Goal: Navigation & Orientation: Find specific page/section

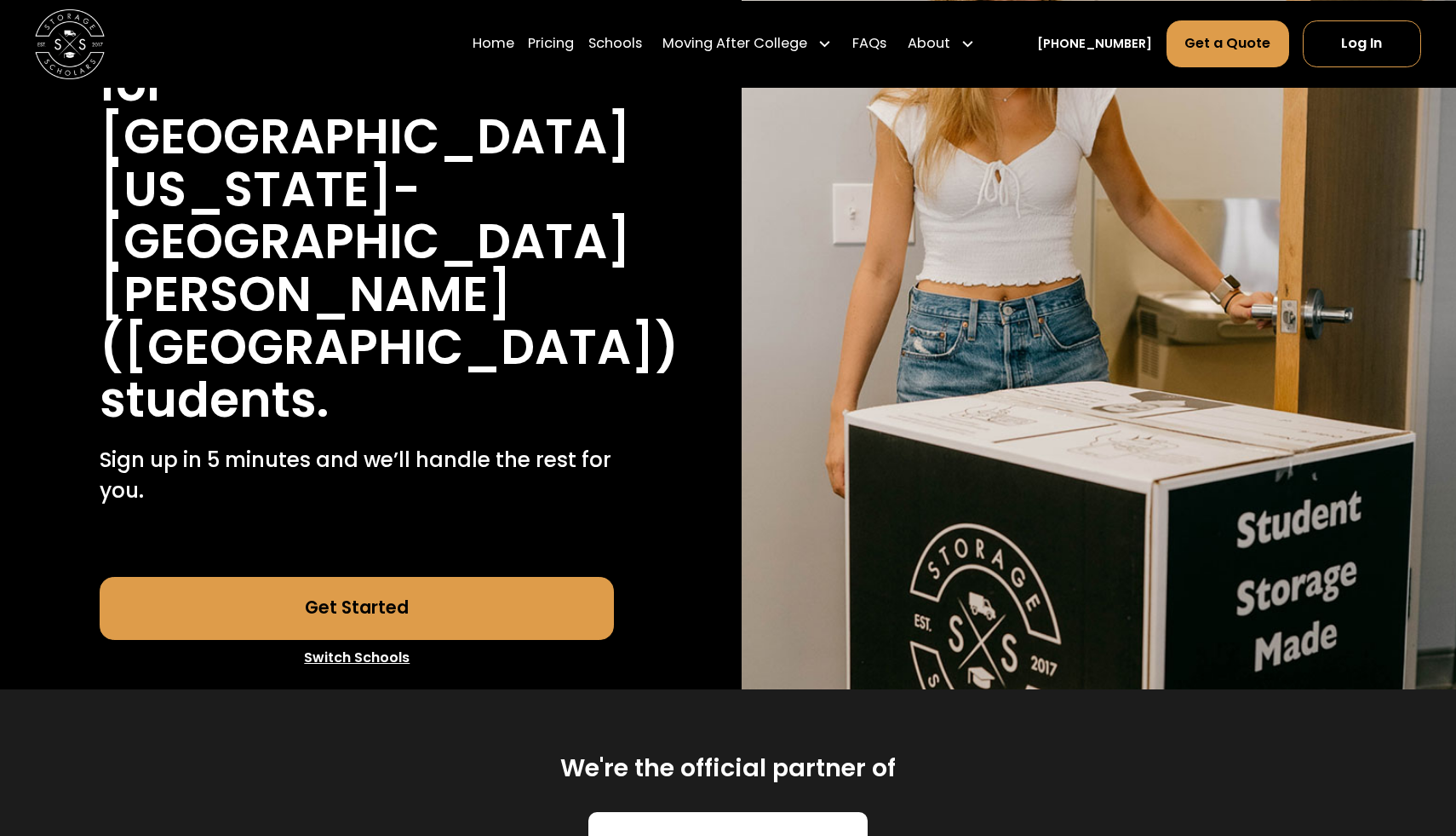
scroll to position [468, 0]
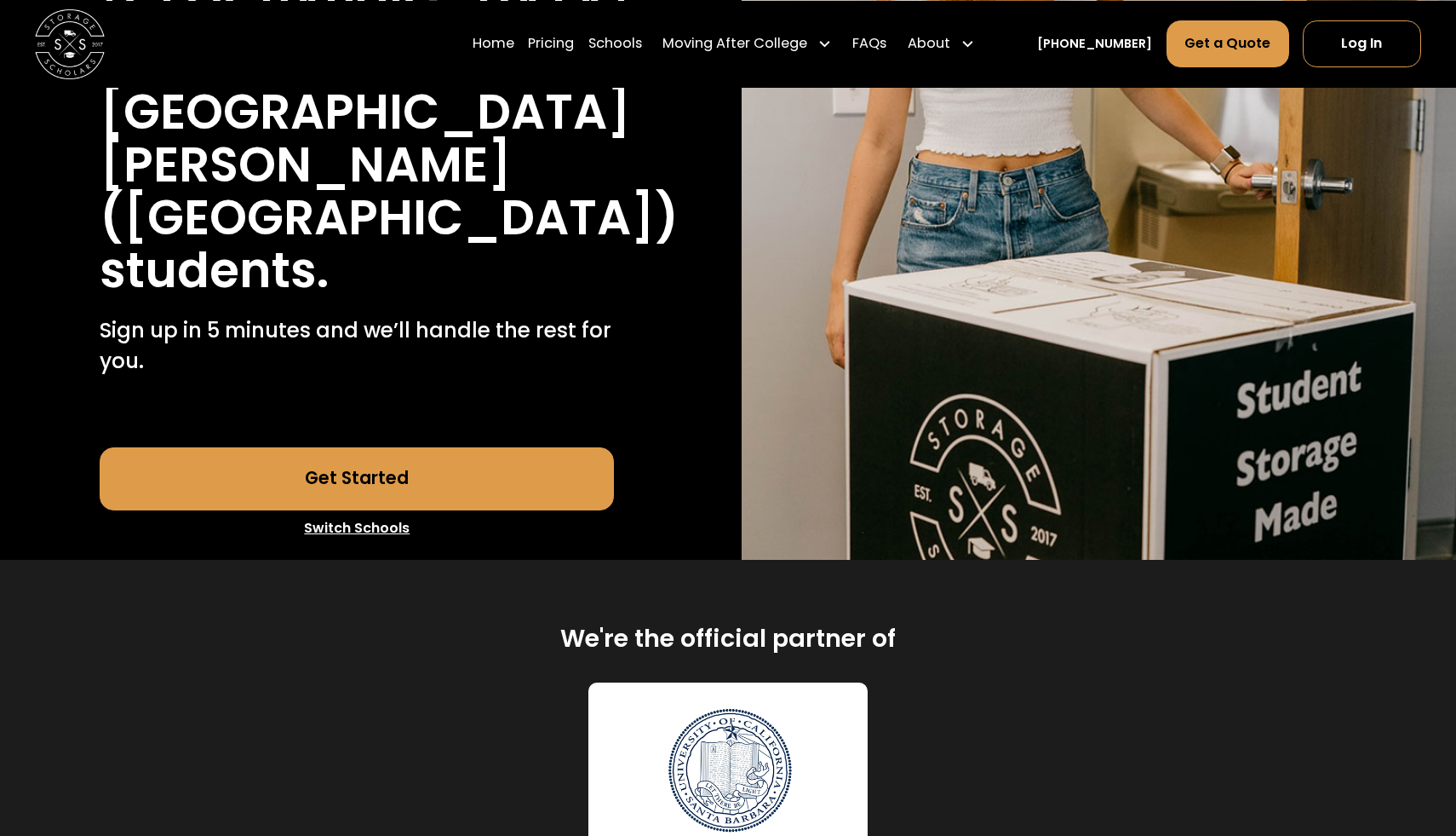
click at [375, 510] on link "Switch Schools" at bounding box center [357, 528] width 514 height 36
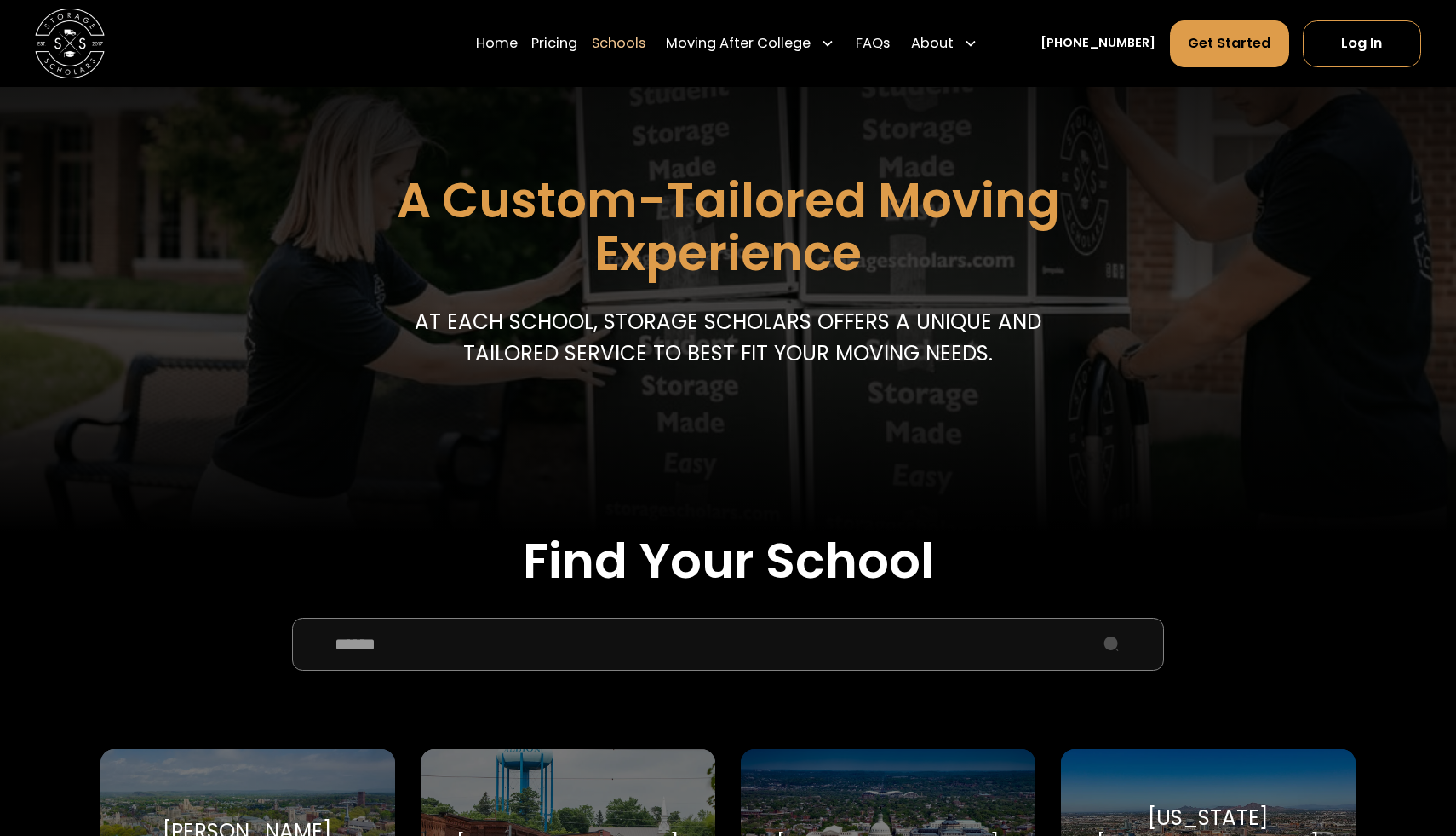
scroll to position [201, 0]
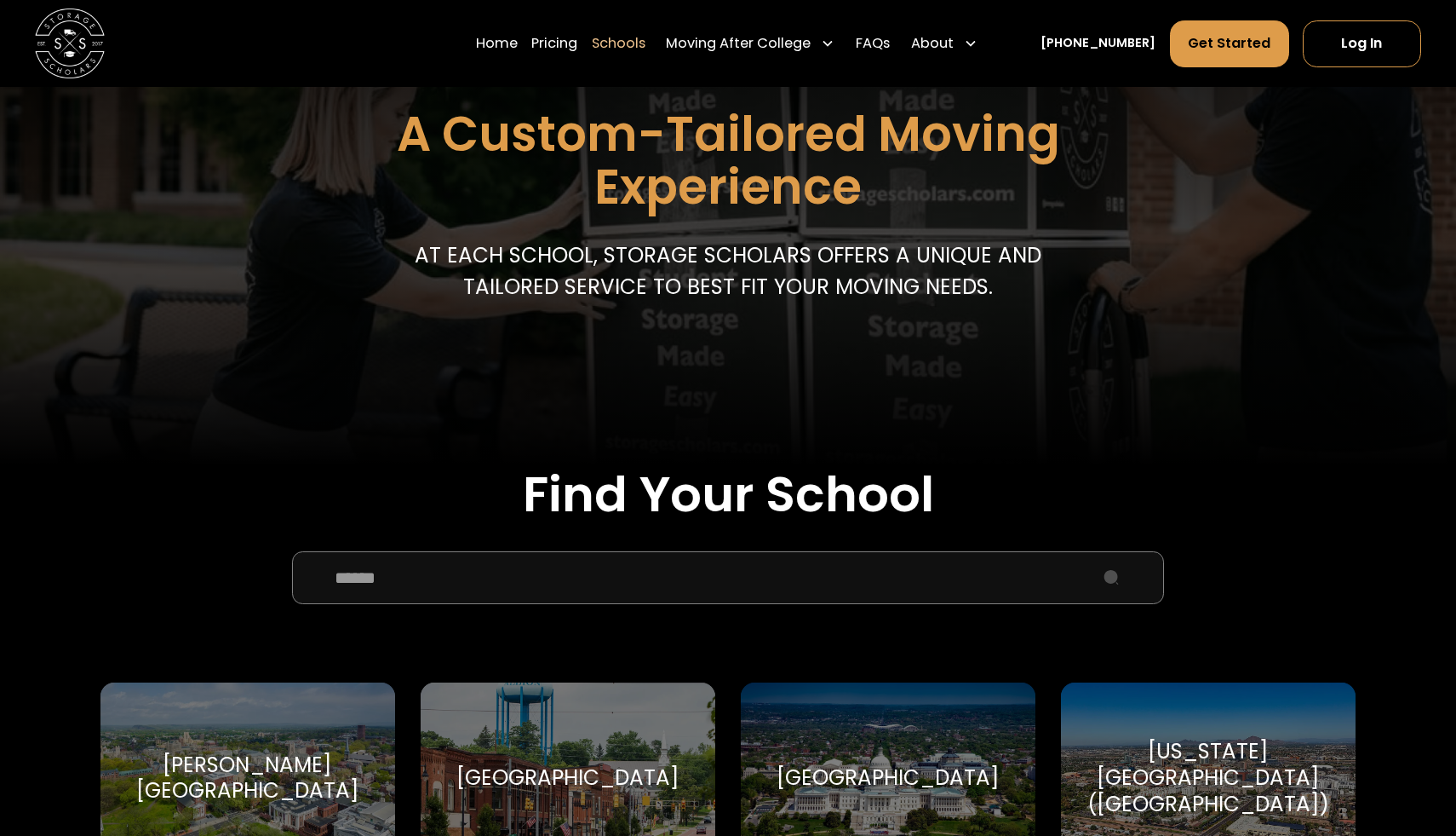
click at [477, 584] on input "School Select Form" at bounding box center [727, 577] width 871 height 52
type input "*"
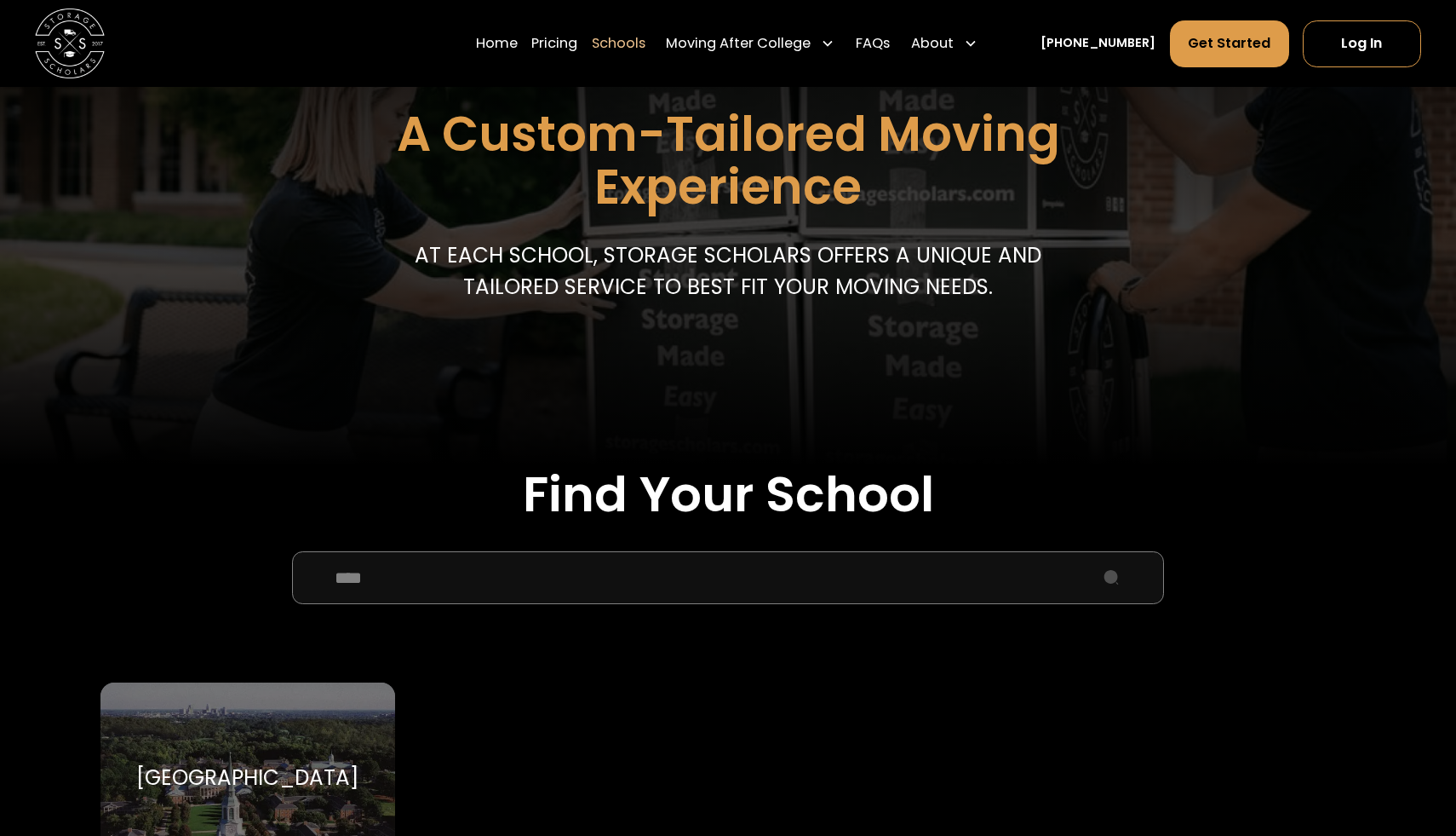
type input "****"
click at [331, 701] on div "Wake Forest University Wake Forest University" at bounding box center [247, 778] width 294 height 191
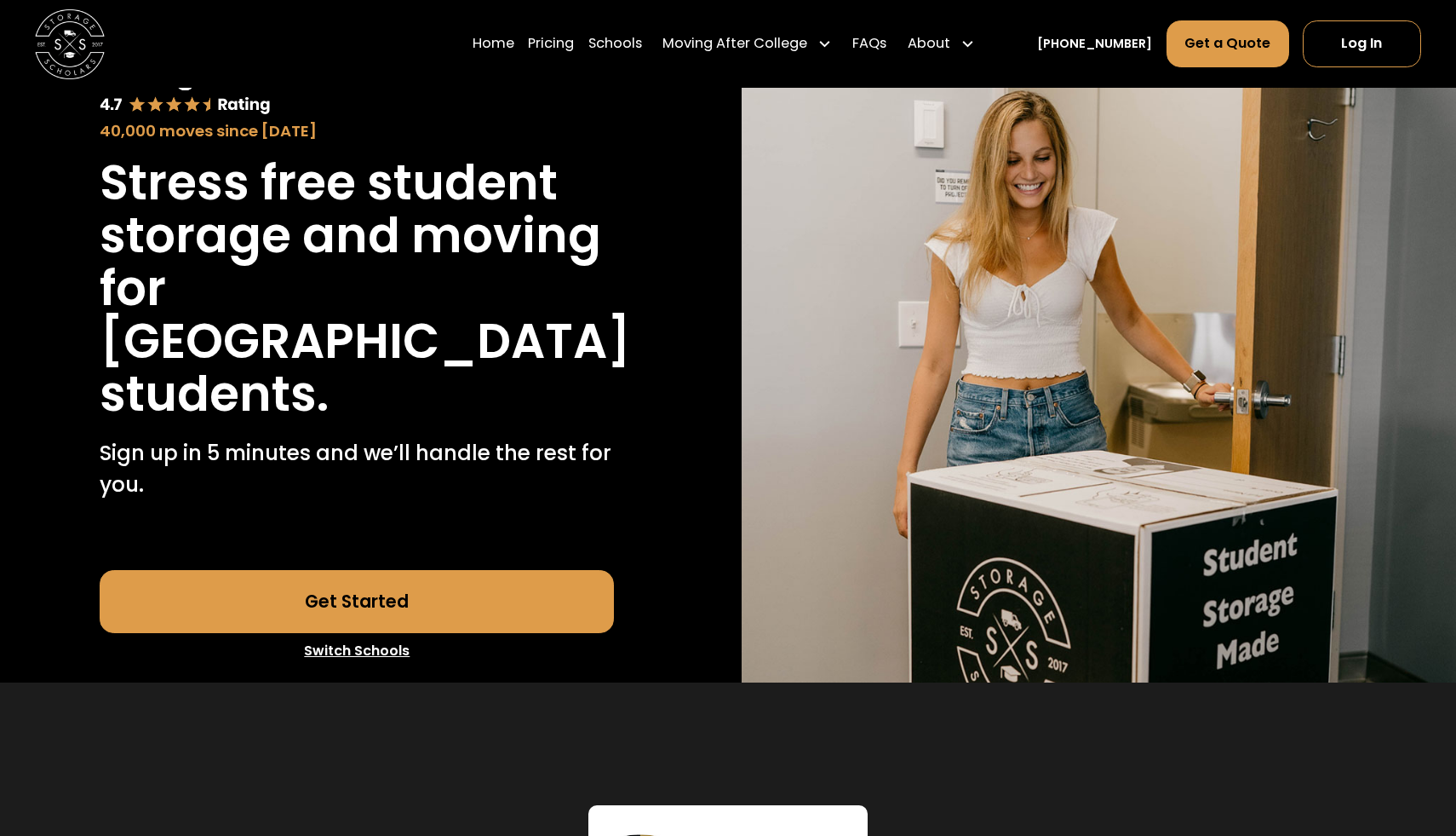
scroll to position [139, 0]
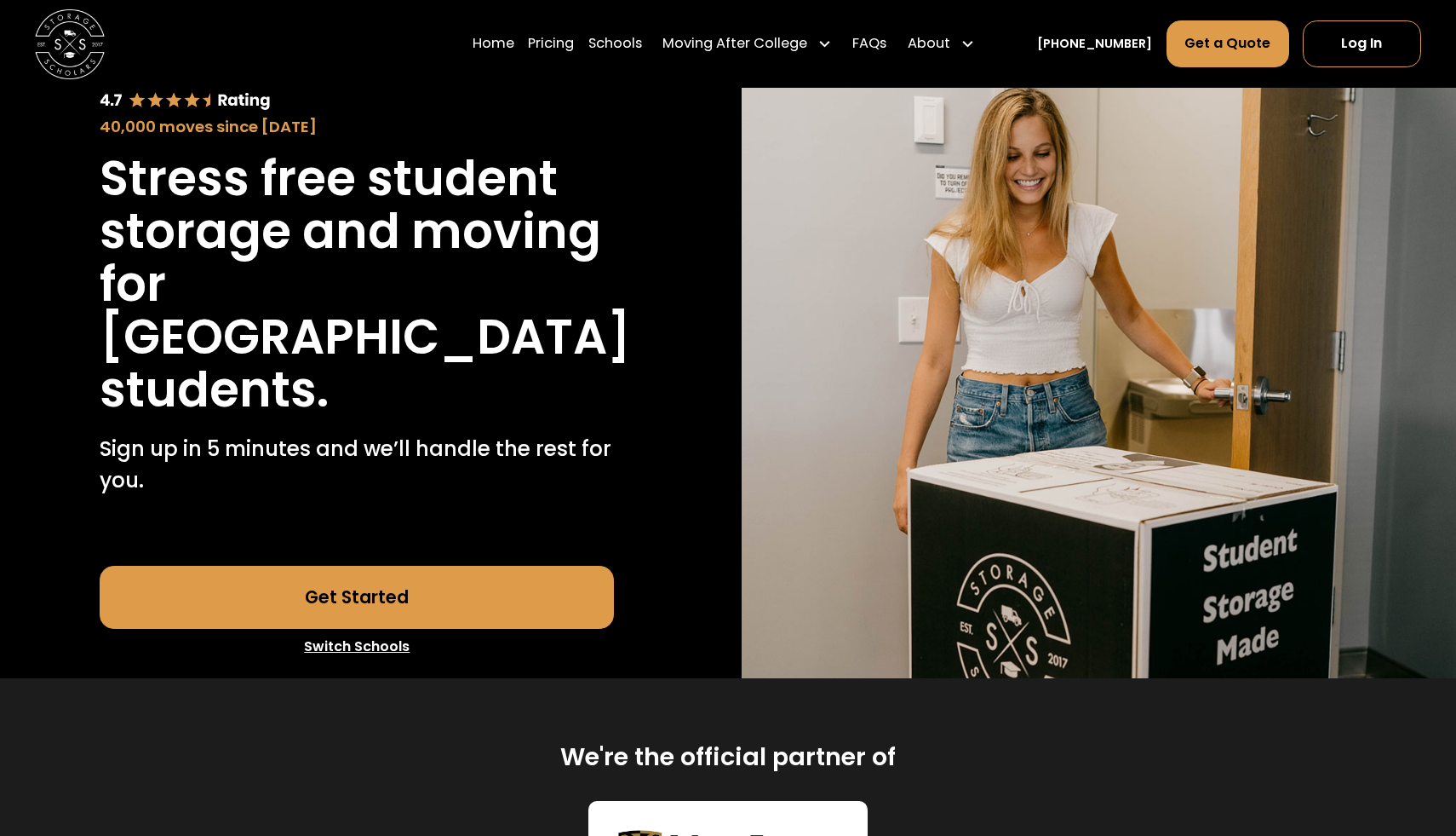
click at [432, 628] on link "Get Started" at bounding box center [357, 597] width 514 height 63
